Goal: Find specific page/section

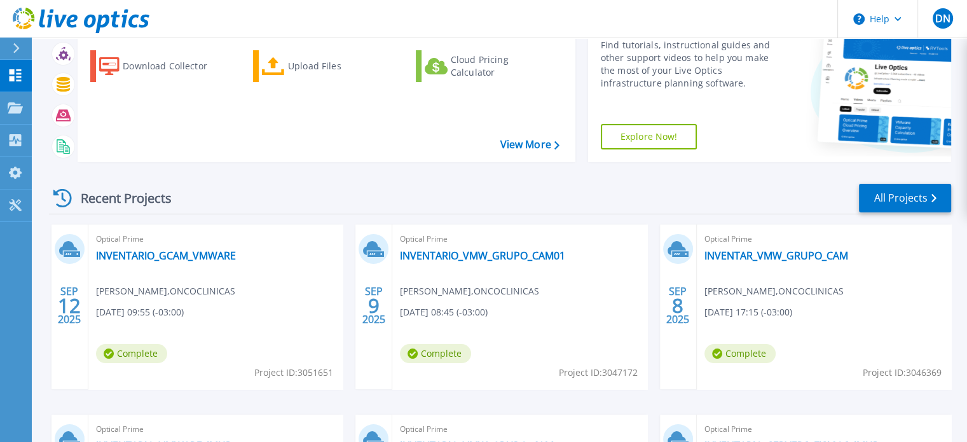
scroll to position [127, 0]
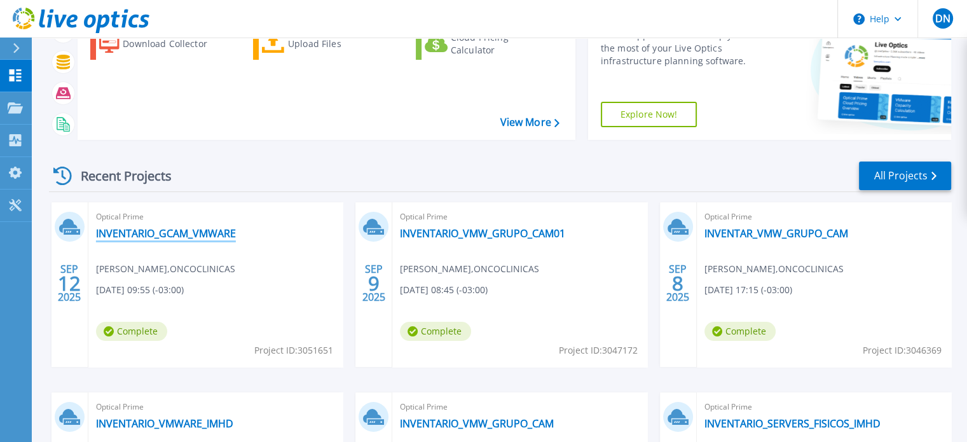
click at [161, 236] on link "INVENTARIO_GCAM_VMWARE" at bounding box center [166, 233] width 140 height 13
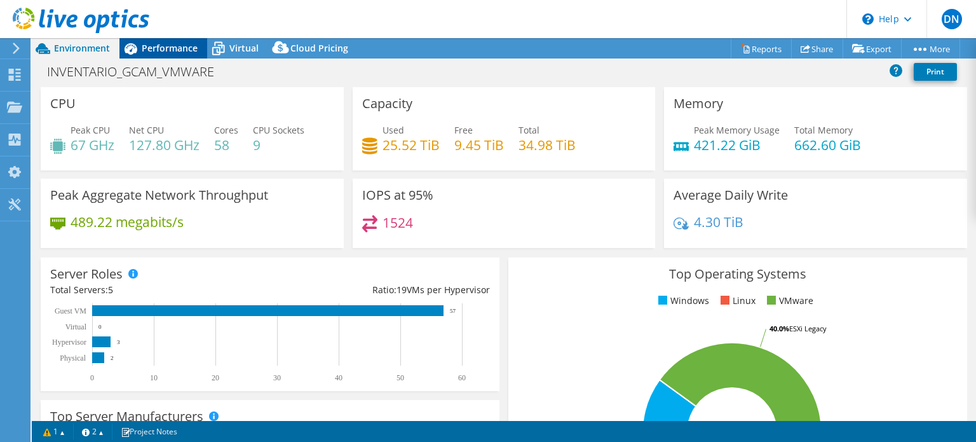
click at [140, 53] on icon at bounding box center [130, 48] width 22 height 22
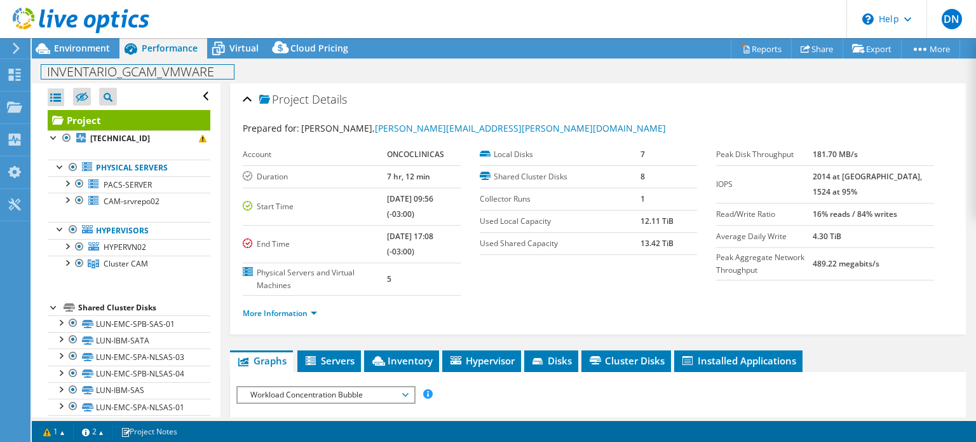
click at [206, 72] on h1 "INVENTARIO_GCAM_VMWARE" at bounding box center [137, 72] width 193 height 14
click at [191, 74] on h1 "INVENTARIO_GCAM_VMWARE" at bounding box center [137, 72] width 193 height 14
copy h1 "INVENTARIO_GCAM_VMWARE"
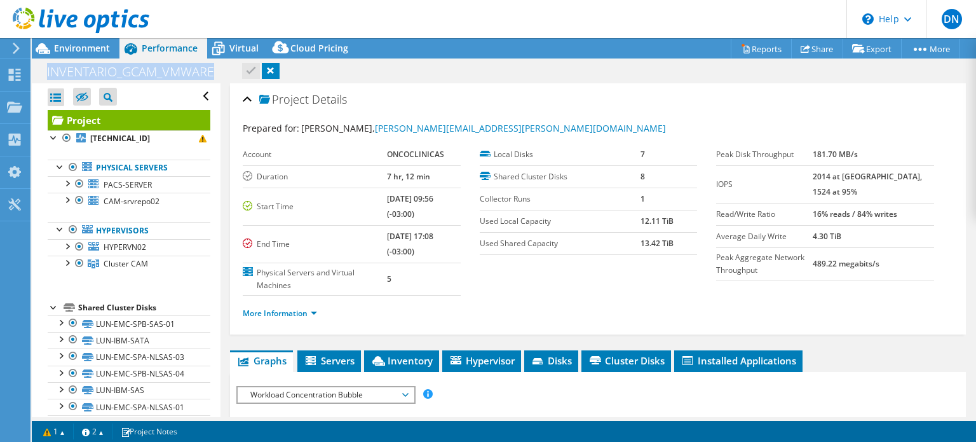
click at [60, 20] on icon at bounding box center [81, 21] width 137 height 26
